Goal: Transaction & Acquisition: Obtain resource

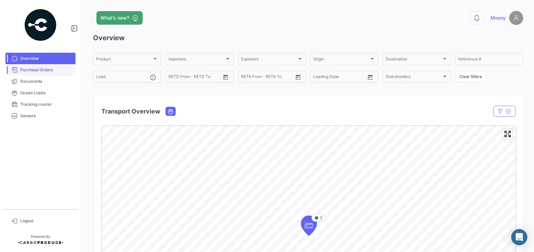
click at [41, 67] on span "Purchase Orders" at bounding box center [46, 70] width 53 height 6
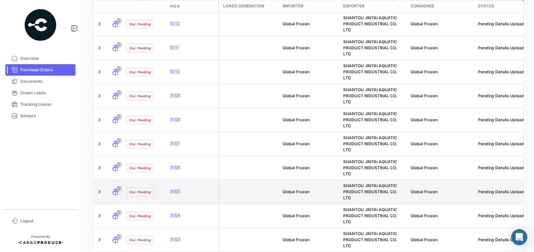
scroll to position [308, 0]
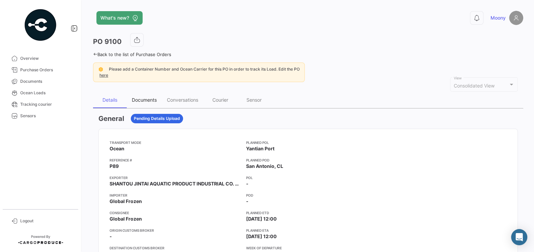
click at [142, 97] on div "Documents" at bounding box center [144, 100] width 25 height 6
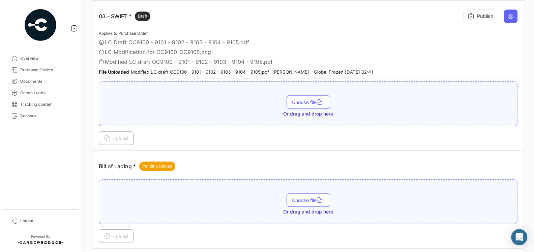
scroll to position [407, 0]
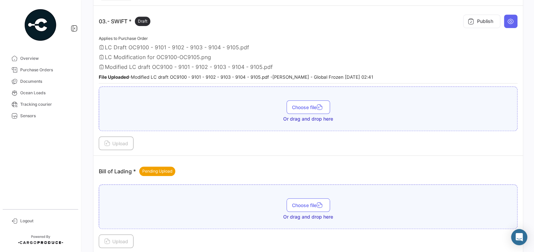
click at [141, 63] on span "Modified LC draft OC9100 - 9101 - 9102 - 9103 - 9104 - 9105.pdf" at bounding box center [189, 66] width 168 height 7
click at [193, 66] on div "Applies to Purchase Order LC Draft OC9100 - 9101 - 9102 - 9103 - 9104 - 9105.pd…" at bounding box center [308, 58] width 419 height 49
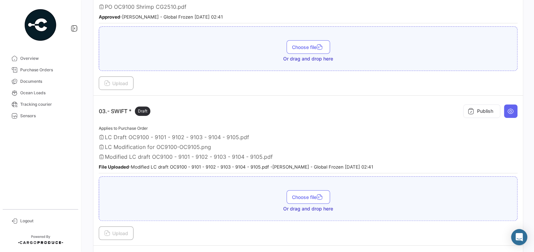
scroll to position [304, 0]
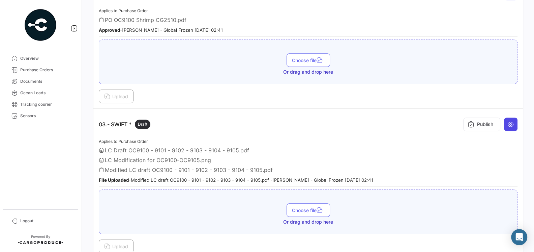
click at [509, 125] on button at bounding box center [510, 123] width 13 height 13
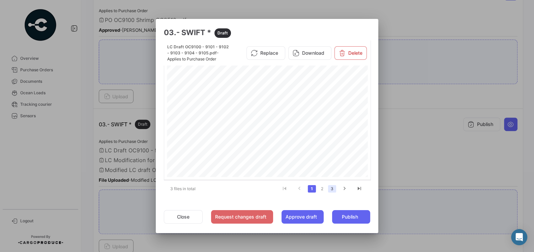
click at [331, 190] on link "3" at bounding box center [332, 188] width 8 height 7
click at [245, 110] on span ":40A:IRREVOCABLE" at bounding box center [214, 111] width 59 height 4
click at [270, 136] on span "[STREET_ADDRESS][PERSON_NAME]," at bounding box center [231, 136] width 92 height 4
click at [307, 56] on button "Download" at bounding box center [309, 55] width 43 height 13
click at [386, 144] on div at bounding box center [267, 126] width 534 height 252
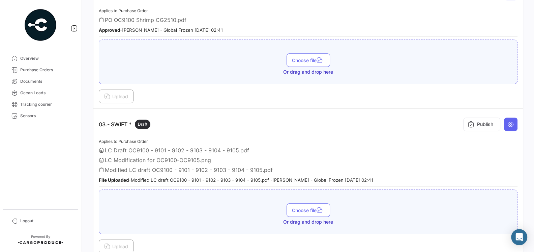
click at [352, 151] on div "Applies to Purchase Order LC Draft OC9100 - 9101 - 9102 - 9103 - 9104 - 9105.pd…" at bounding box center [308, 161] width 419 height 49
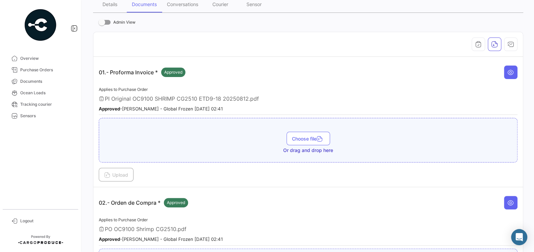
scroll to position [36, 0]
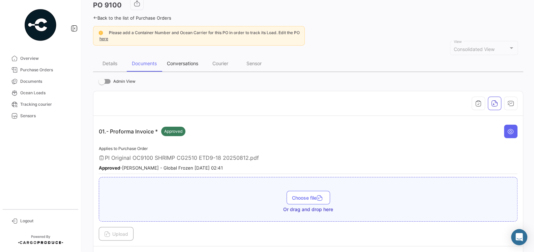
click at [189, 65] on div "Conversations" at bounding box center [182, 63] width 41 height 16
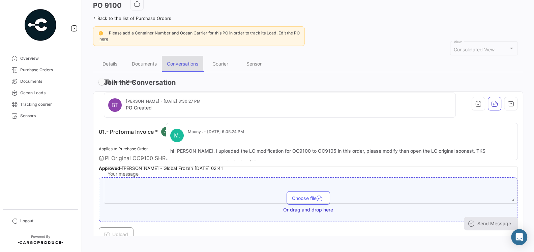
scroll to position [0, 0]
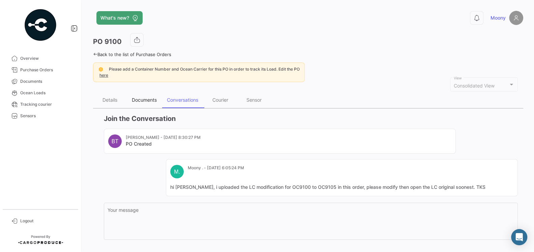
click at [150, 97] on div "Documents" at bounding box center [144, 100] width 25 height 6
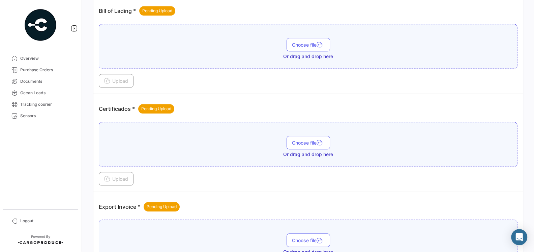
scroll to position [569, 0]
